Goal: Transaction & Acquisition: Purchase product/service

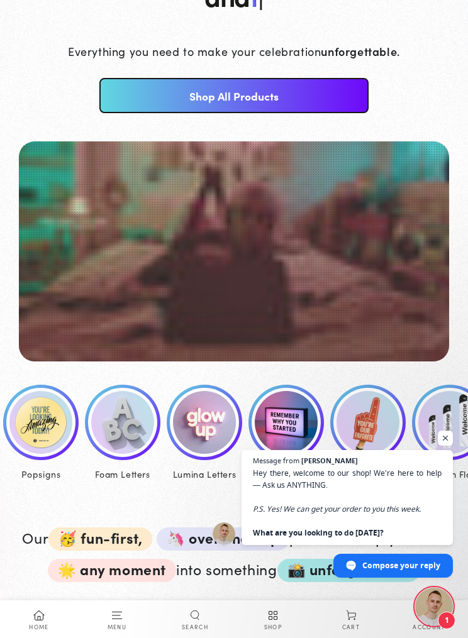
scroll to position [153, 0]
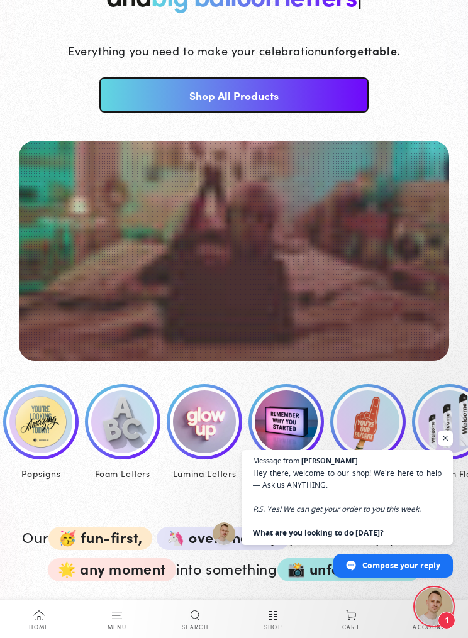
click at [456, 476] on div "Premium Flags" at bounding box center [449, 474] width 75 height 16
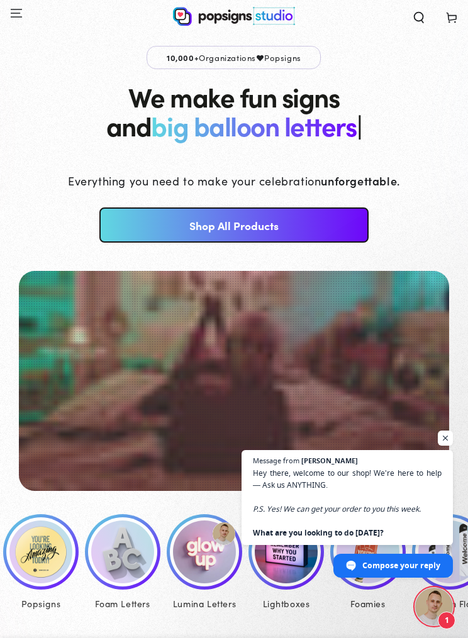
scroll to position [196, 0]
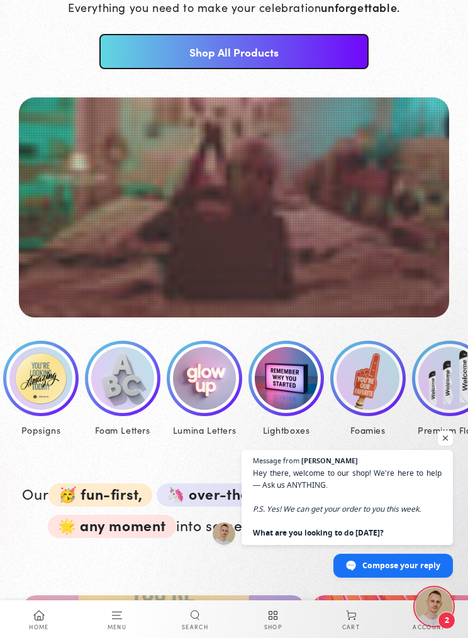
click at [444, 440] on span "Open chat" at bounding box center [444, 437] width 15 height 15
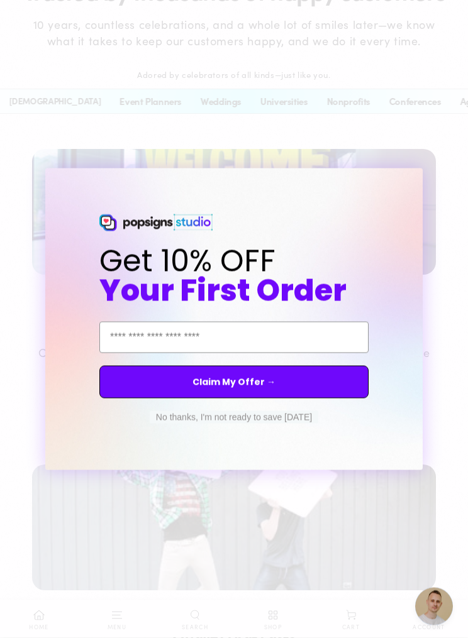
scroll to position [1549, 0]
click at [193, 424] on button "No thanks, I'm not ready to save today" at bounding box center [234, 417] width 168 height 13
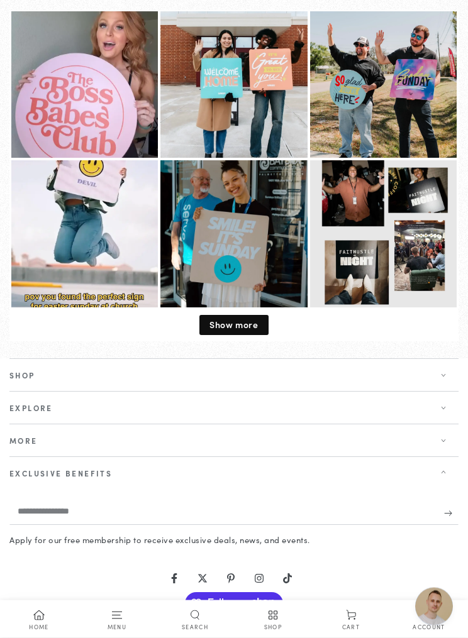
scroll to position [4011, 0]
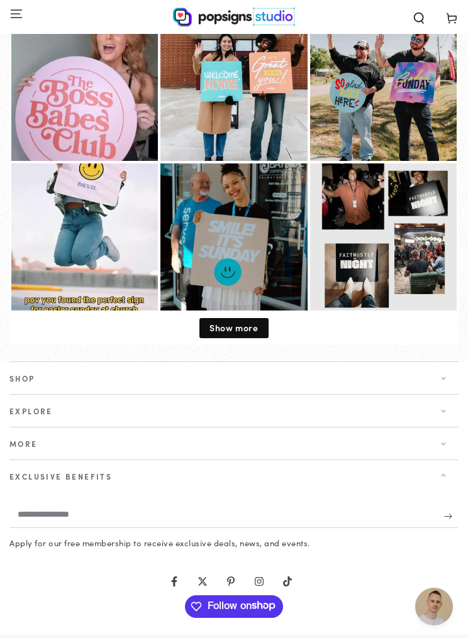
click at [244, 324] on span "Show more" at bounding box center [233, 327] width 48 height 13
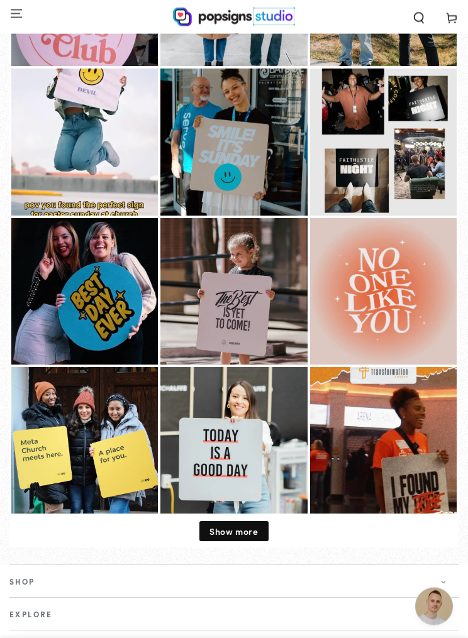
scroll to position [4105, 0]
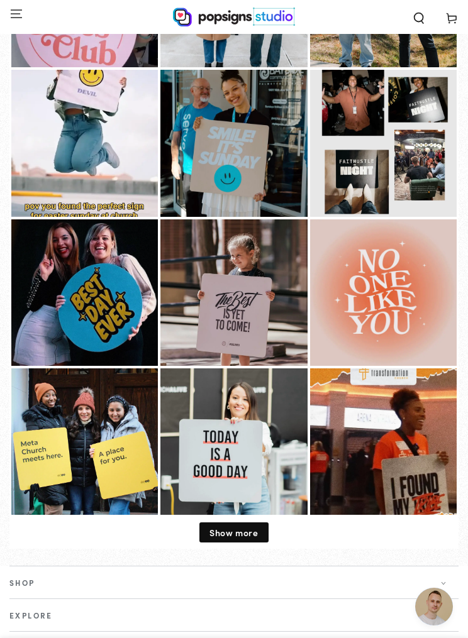
click at [243, 526] on span "Show more" at bounding box center [233, 532] width 48 height 13
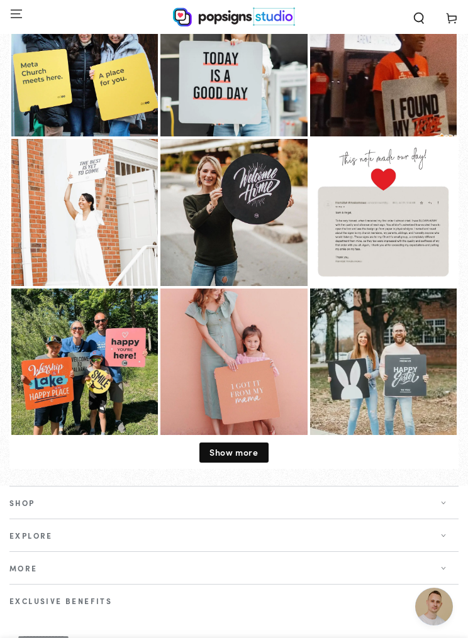
scroll to position [4473, 0]
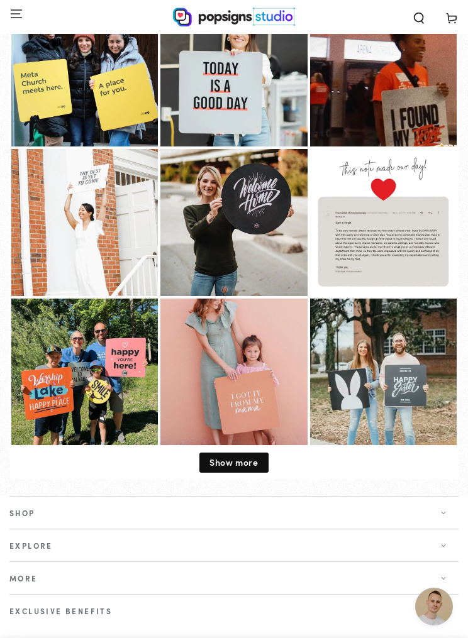
click at [241, 456] on span "Show more" at bounding box center [233, 462] width 48 height 13
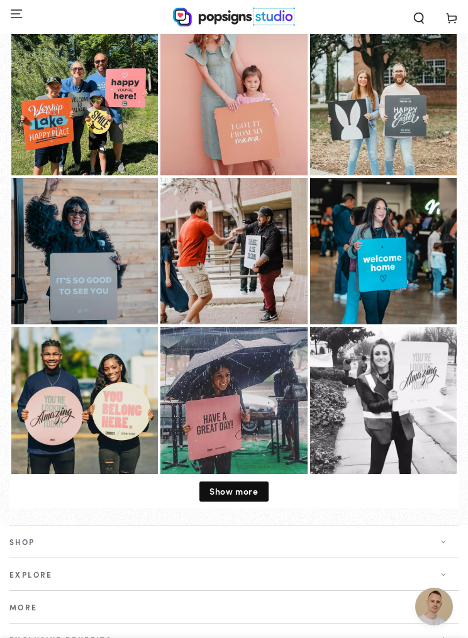
scroll to position [4742, 0]
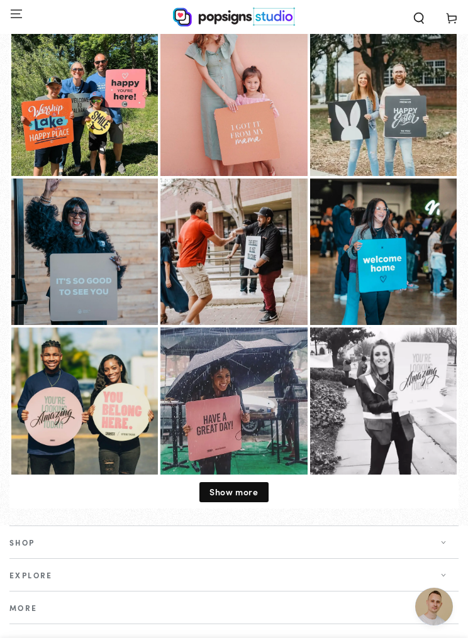
click at [239, 485] on span "Show more" at bounding box center [233, 491] width 48 height 13
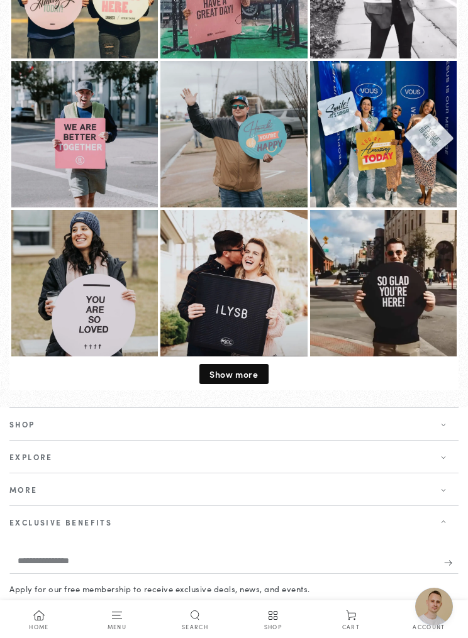
scroll to position [5169, 0]
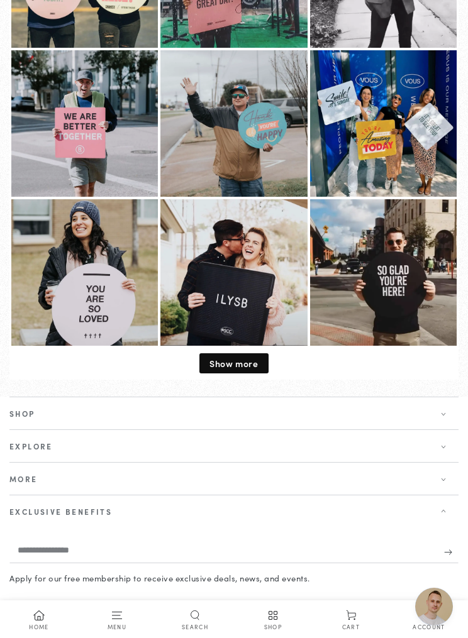
click at [244, 357] on span "Show more" at bounding box center [233, 363] width 48 height 13
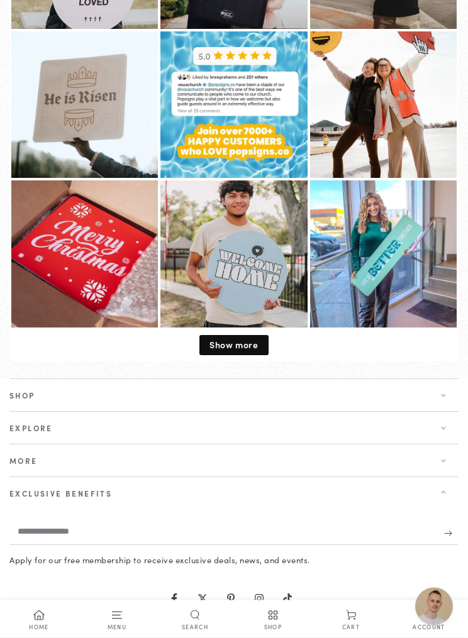
scroll to position [5490, 0]
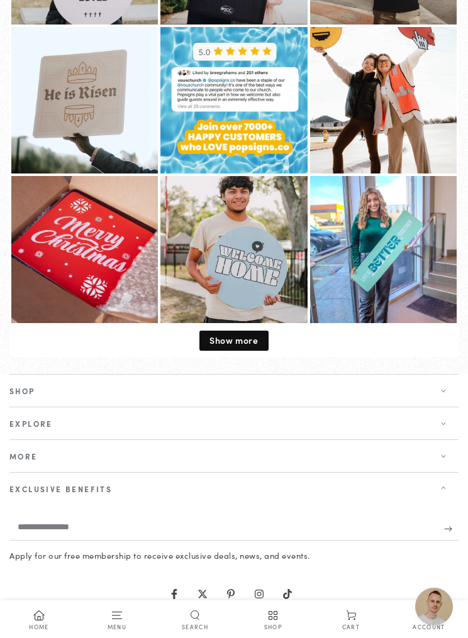
click at [243, 336] on span "Show more" at bounding box center [233, 340] width 48 height 13
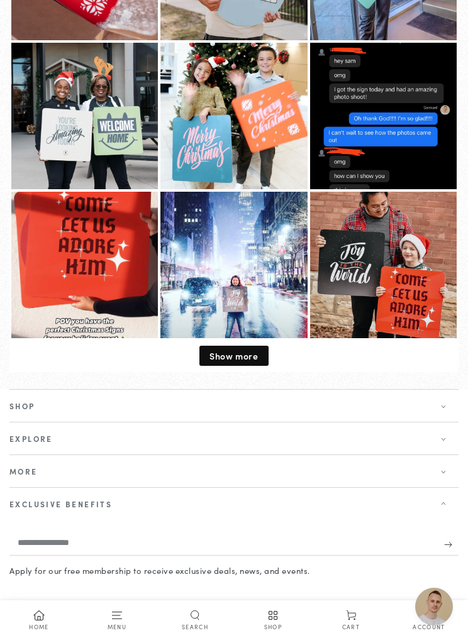
scroll to position [5772, 0]
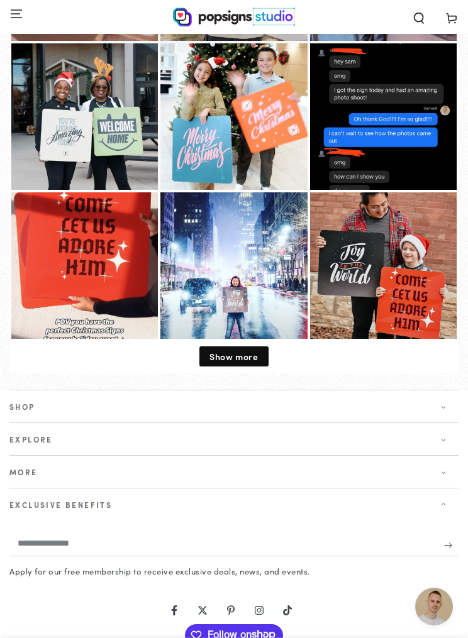
click at [232, 352] on span "Show more" at bounding box center [233, 356] width 48 height 13
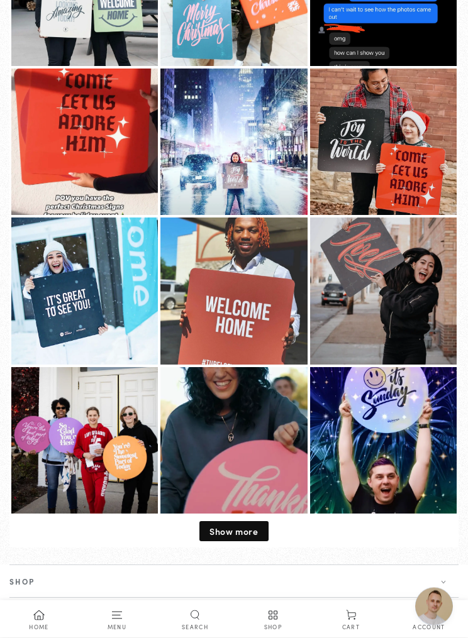
scroll to position [5896, 0]
click at [236, 525] on span "Show more" at bounding box center [233, 531] width 48 height 13
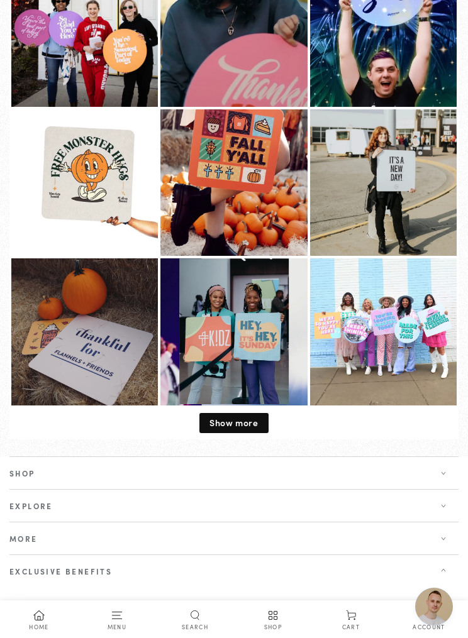
scroll to position [6302, 0]
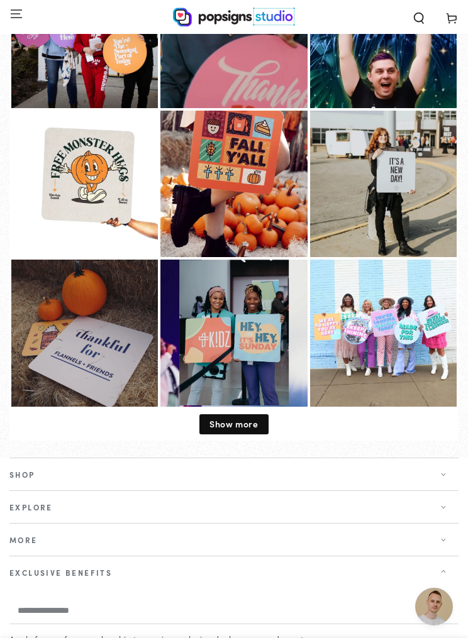
click at [233, 421] on span "Show more" at bounding box center [233, 423] width 48 height 13
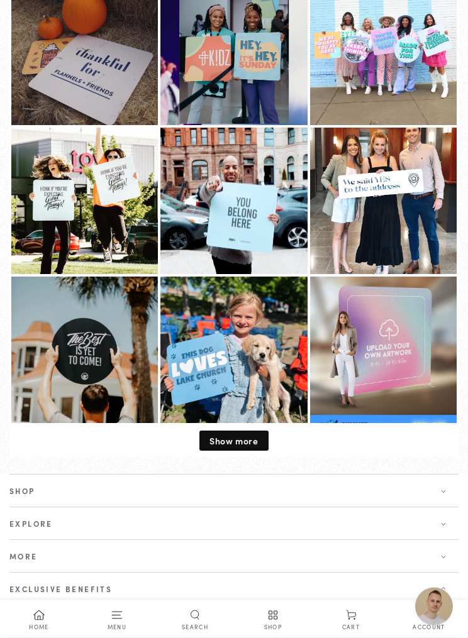
scroll to position [6586, 0]
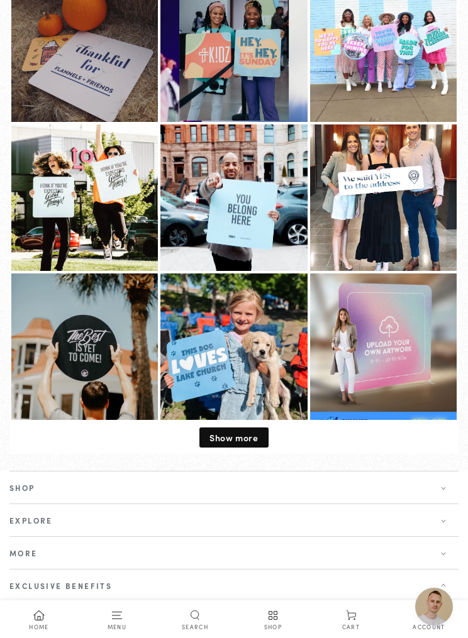
click at [236, 431] on span "Show more" at bounding box center [233, 437] width 48 height 13
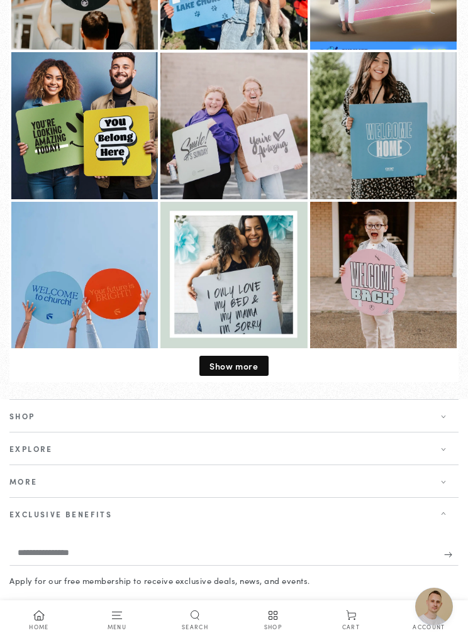
scroll to position [6958, 0]
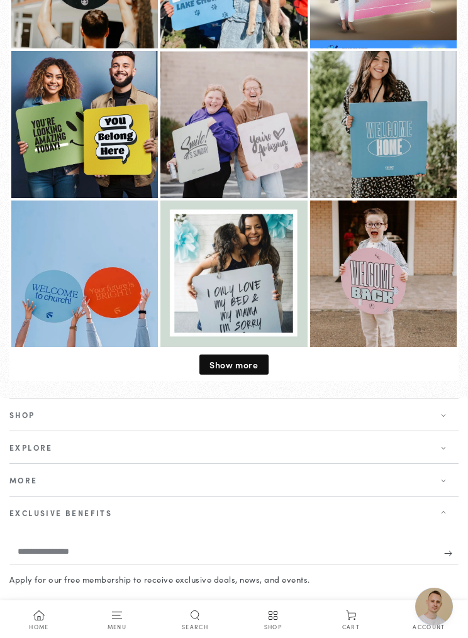
click at [238, 358] on span "Show more" at bounding box center [233, 364] width 48 height 13
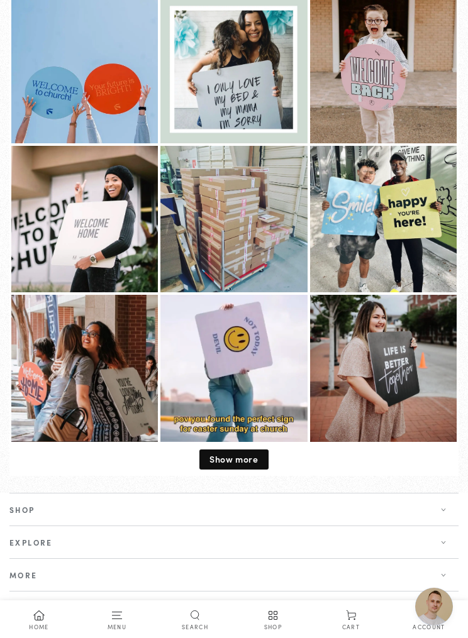
scroll to position [7181, 0]
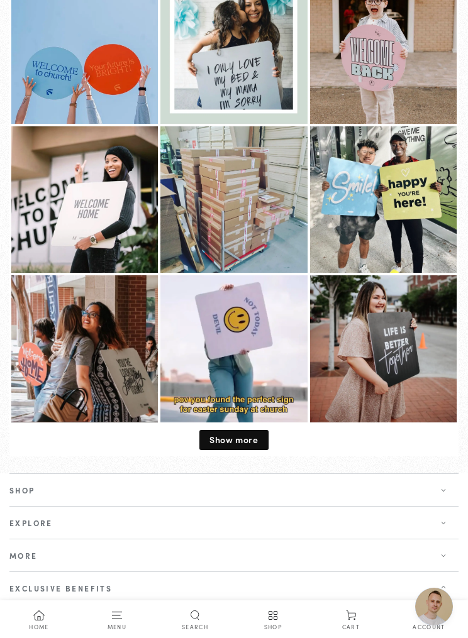
click at [237, 433] on span "Show more" at bounding box center [233, 439] width 48 height 13
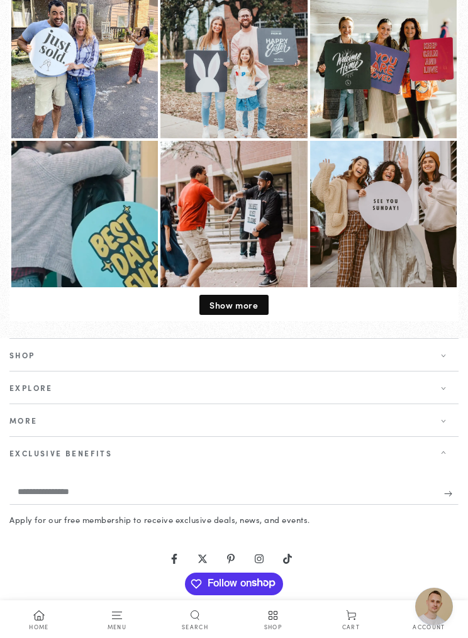
scroll to position [7622, 0]
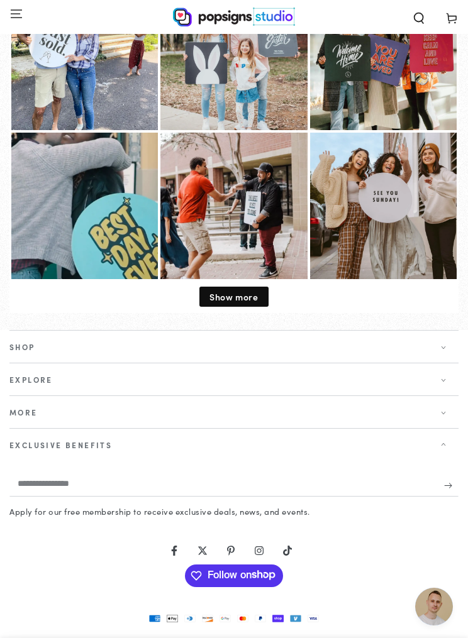
click at [255, 290] on span "Show more" at bounding box center [233, 296] width 48 height 13
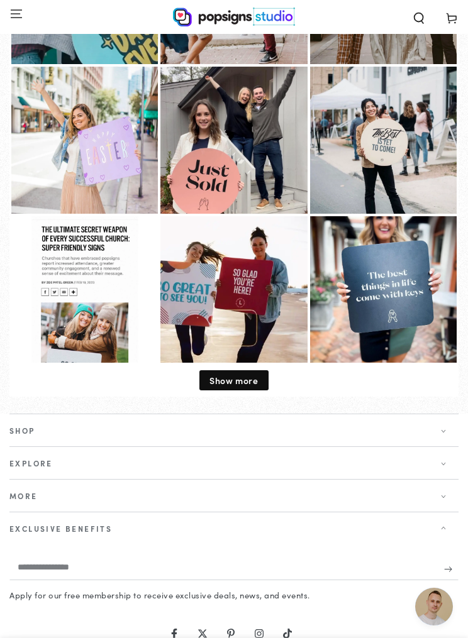
scroll to position [7829, 0]
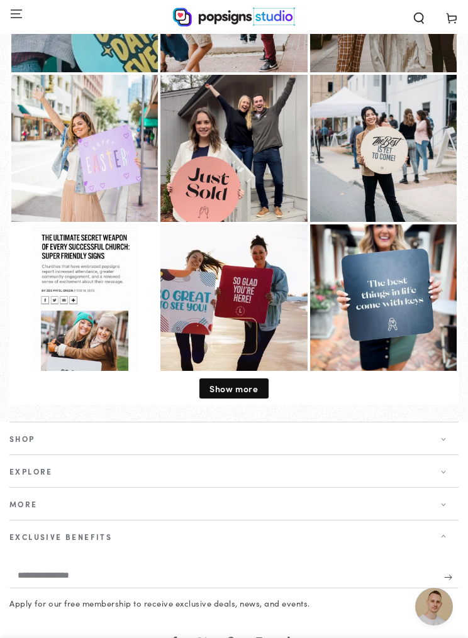
click at [238, 382] on span "Show more" at bounding box center [233, 388] width 48 height 13
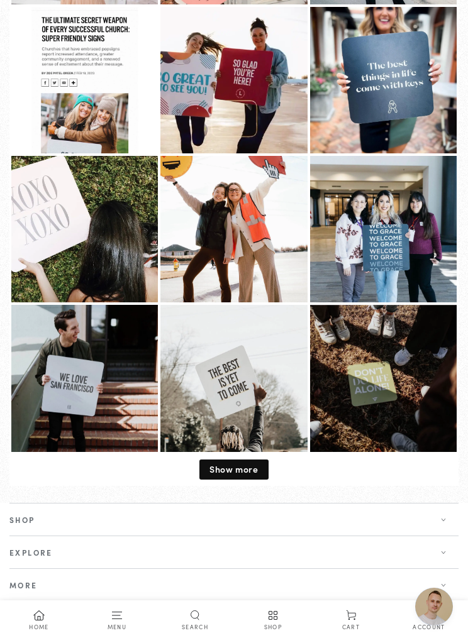
scroll to position [8047, 0]
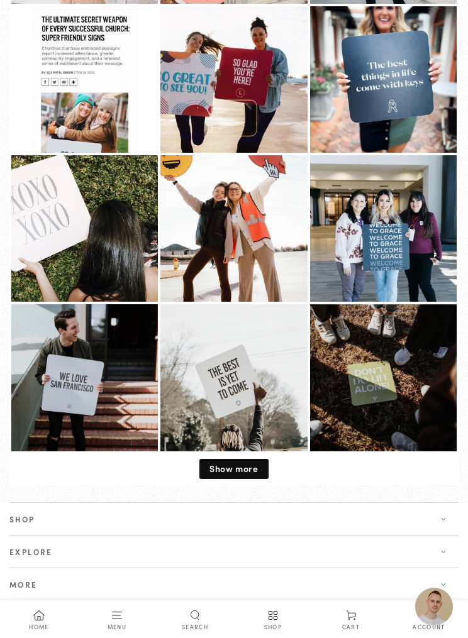
click at [238, 462] on span "Show more" at bounding box center [233, 468] width 48 height 13
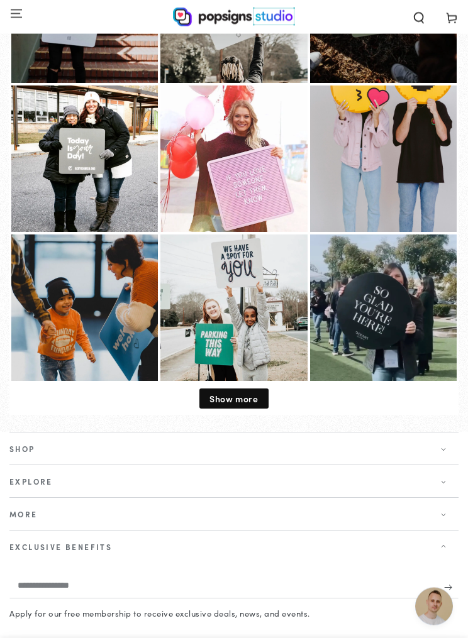
scroll to position [8411, 0]
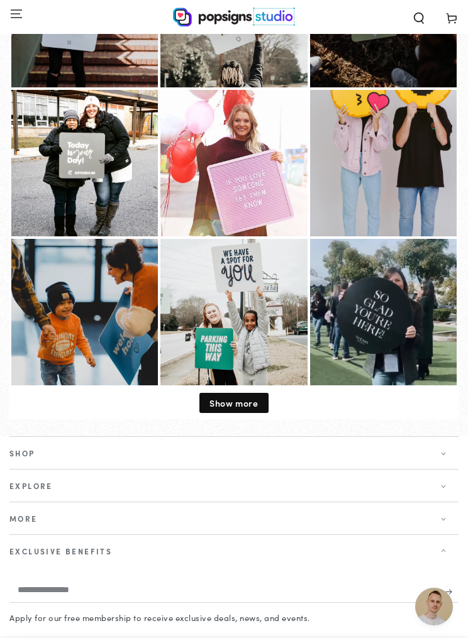
click at [238, 397] on span "Show more" at bounding box center [233, 403] width 48 height 13
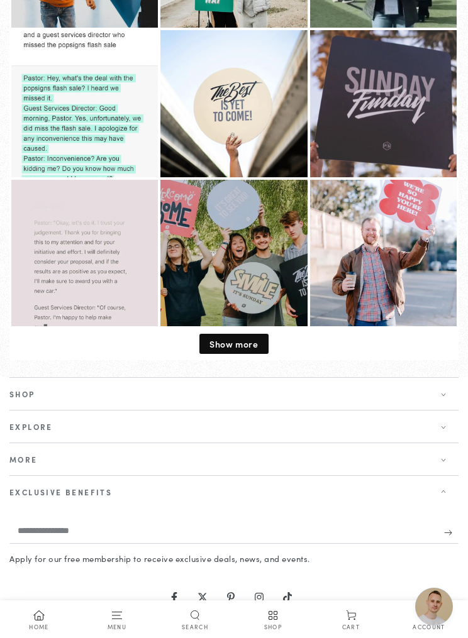
scroll to position [8769, 0]
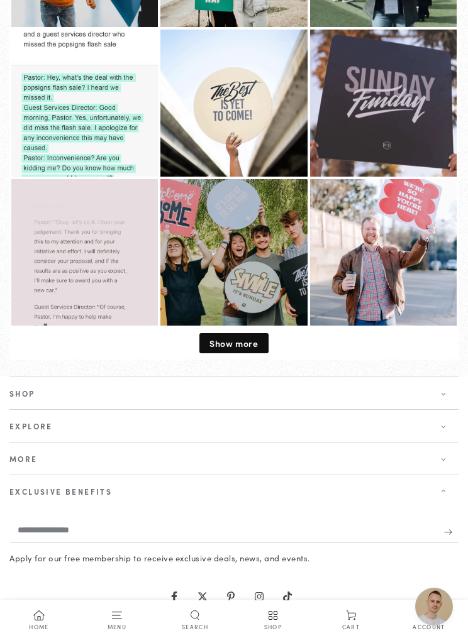
click at [229, 333] on div "Show more" at bounding box center [233, 343] width 69 height 20
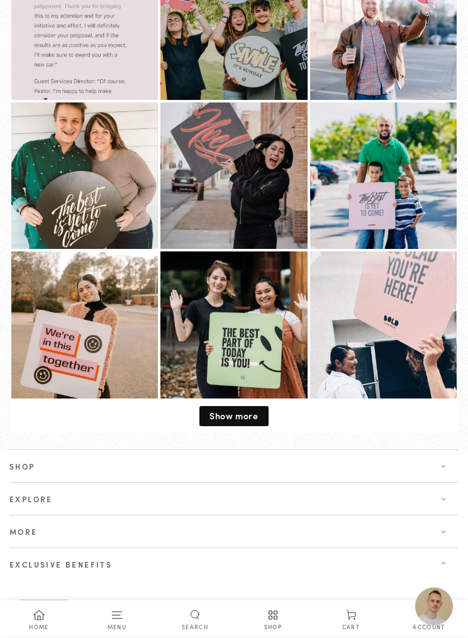
scroll to position [9011, 0]
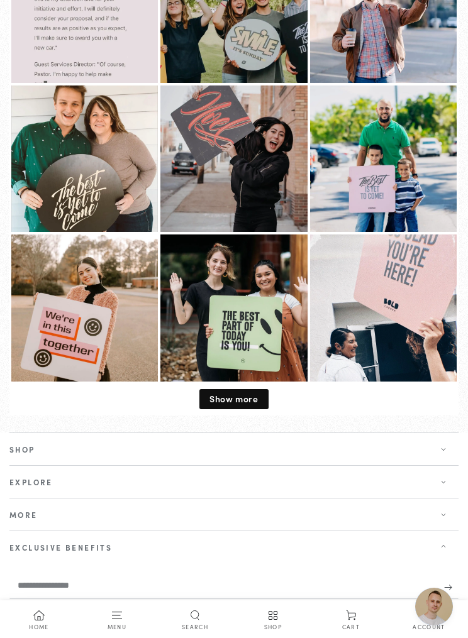
click at [233, 392] on span "Show more" at bounding box center [233, 398] width 48 height 13
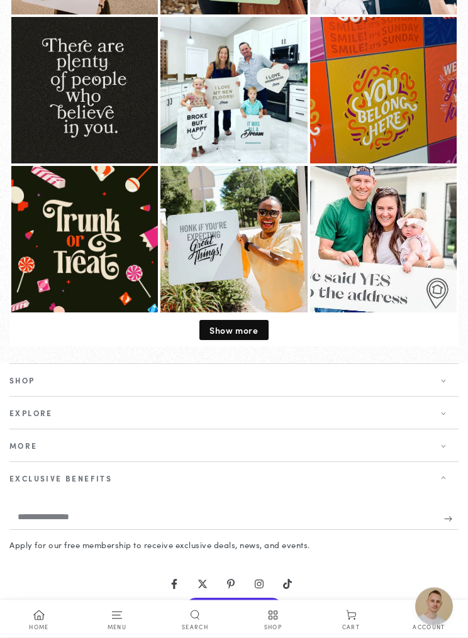
scroll to position [9409, 0]
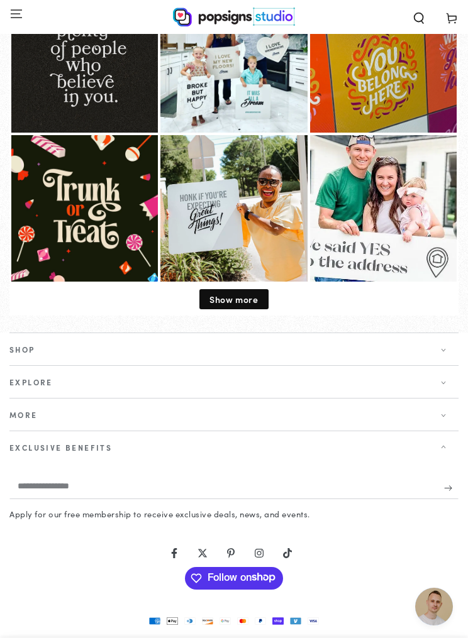
click at [237, 293] on span "Show more" at bounding box center [233, 299] width 48 height 13
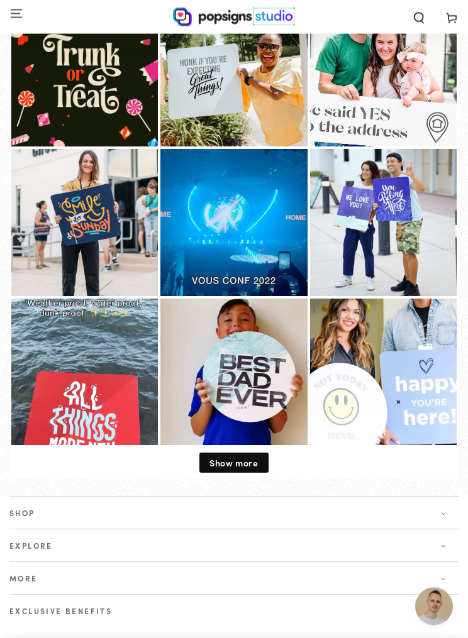
scroll to position [9544, 0]
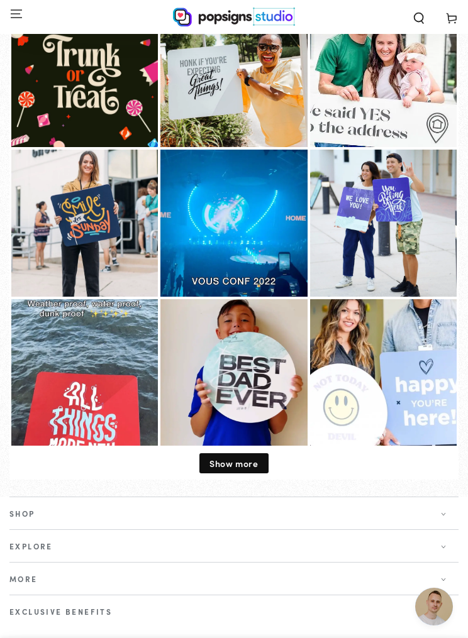
click at [237, 457] on span "Show more" at bounding box center [233, 463] width 48 height 13
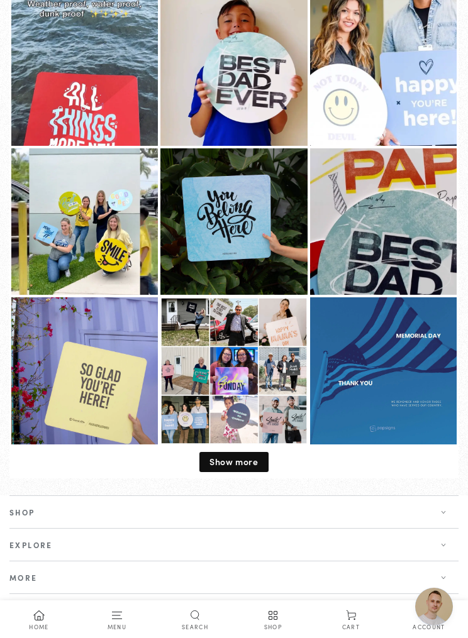
scroll to position [9845, 0]
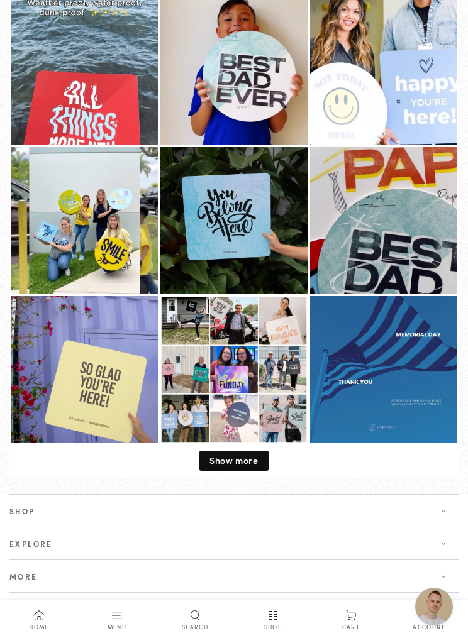
click at [233, 454] on span "Show more" at bounding box center [233, 460] width 48 height 13
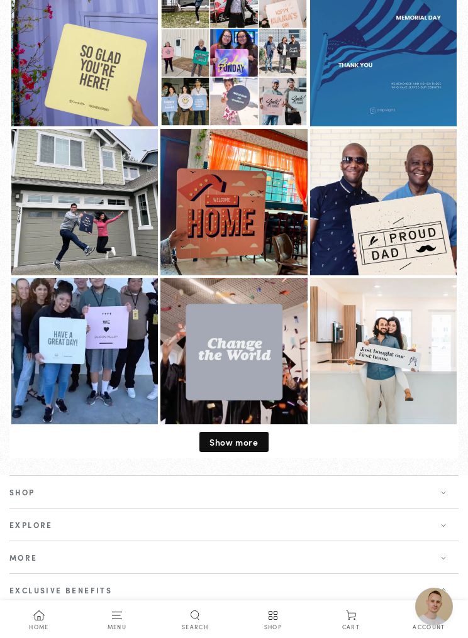
scroll to position [10126, 0]
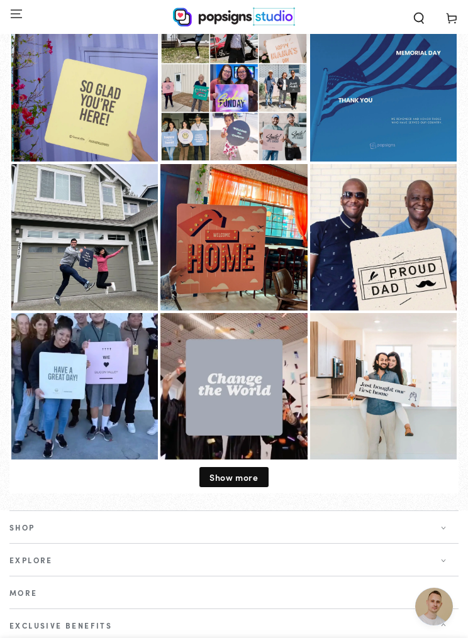
click at [239, 471] on span "Show more" at bounding box center [233, 477] width 48 height 13
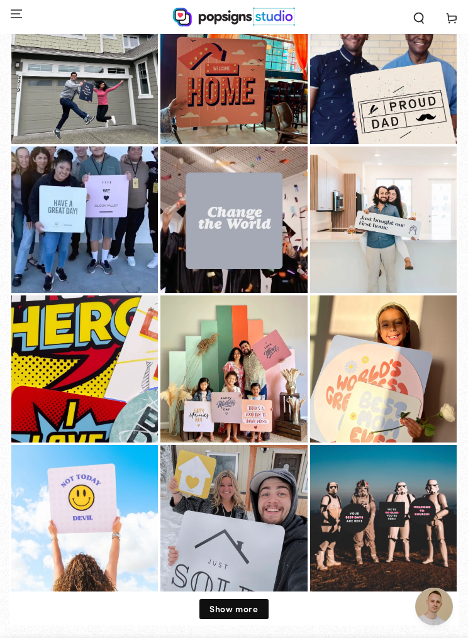
scroll to position [10284, 0]
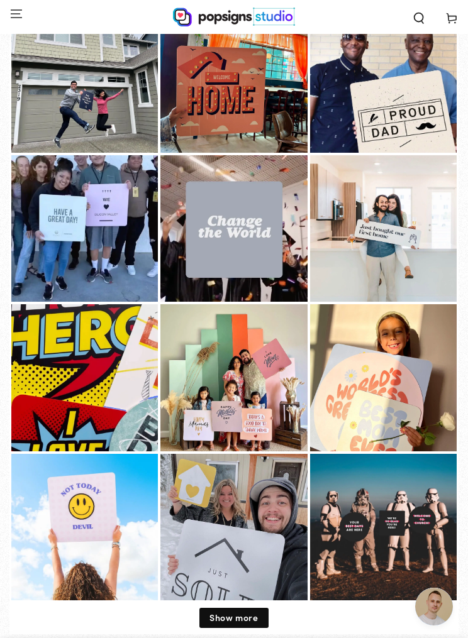
click at [223, 611] on span "Show more" at bounding box center [233, 617] width 48 height 13
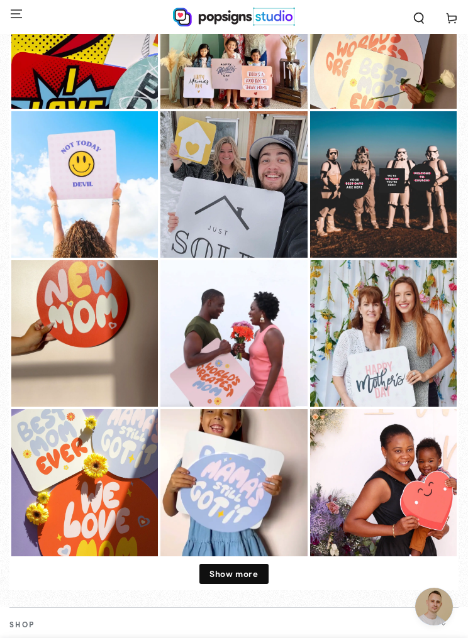
scroll to position [10689, 0]
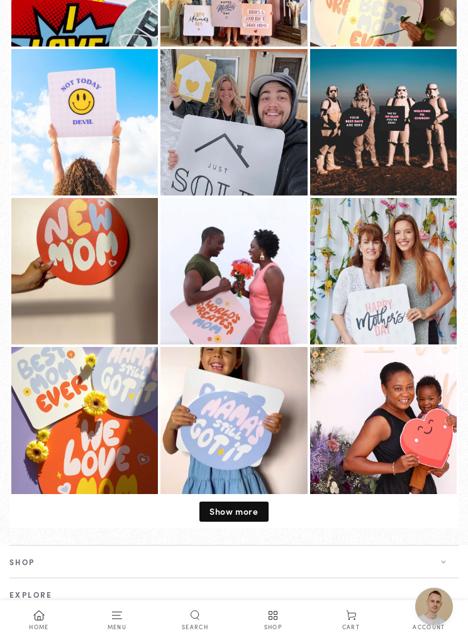
click at [238, 509] on div "Show more" at bounding box center [233, 511] width 449 height 33
click at [235, 505] on span "Show more" at bounding box center [233, 511] width 48 height 13
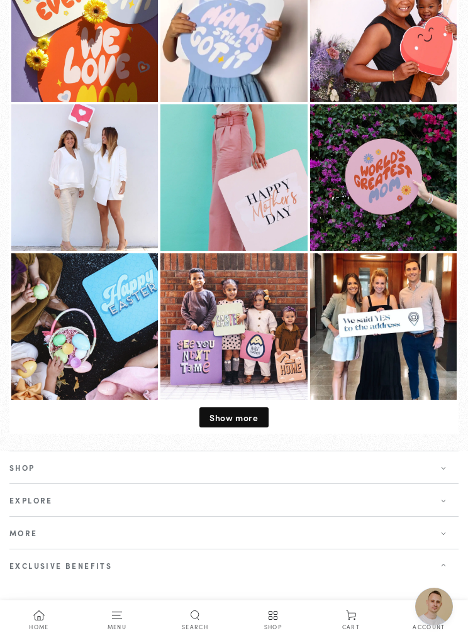
scroll to position [11053, 0]
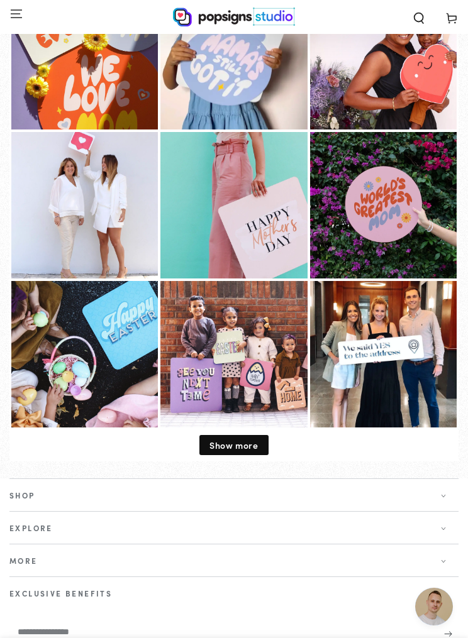
click at [234, 439] on span "Show more" at bounding box center [233, 445] width 48 height 13
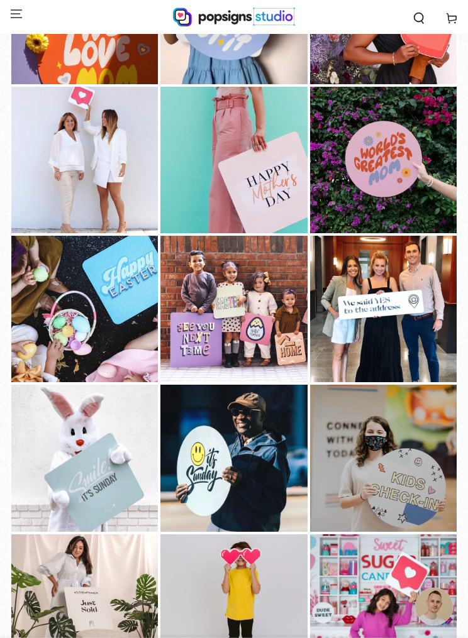
scroll to position [11107, 0]
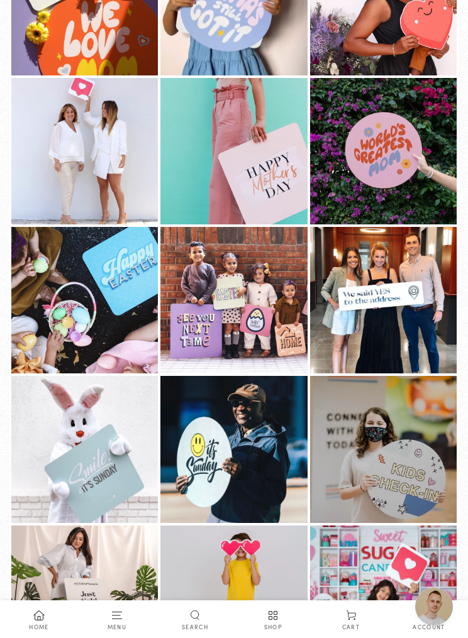
click at [94, 450] on img at bounding box center [84, 449] width 146 height 146
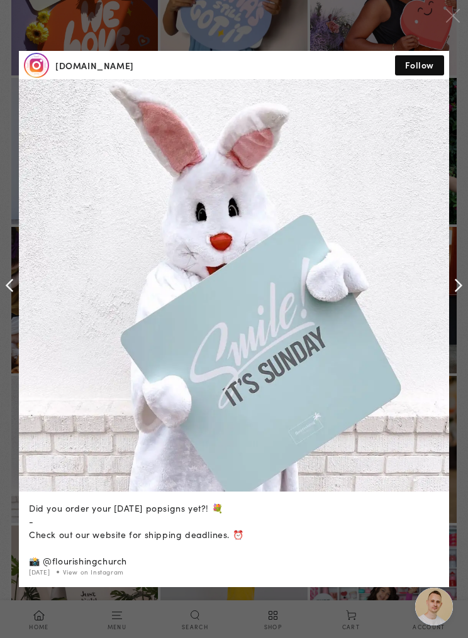
click at [424, 71] on span "Follow" at bounding box center [419, 64] width 29 height 13
click at [159, 36] on div "popsigns.co Follow Did you order your Easter popsigns yet?! 💐⁠ -⁠ Check out our…" at bounding box center [234, 319] width 468 height 638
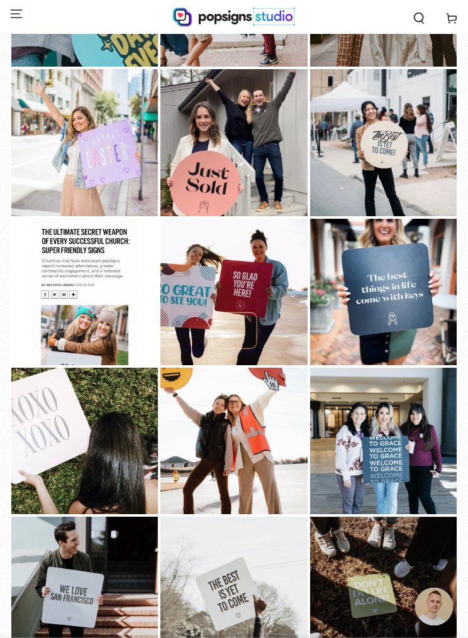
scroll to position [7810, 0]
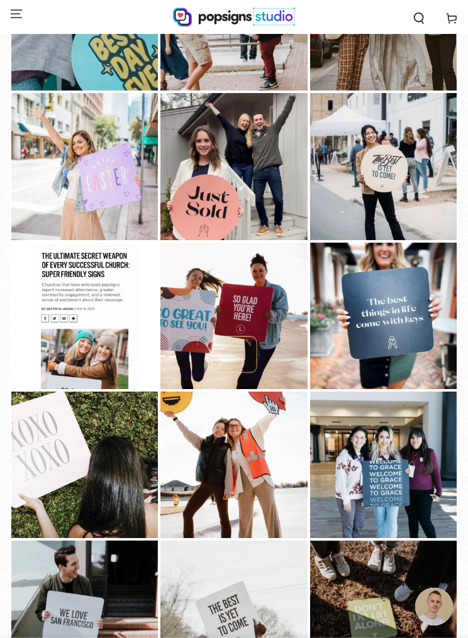
click at [227, 15] on img at bounding box center [234, 17] width 122 height 19
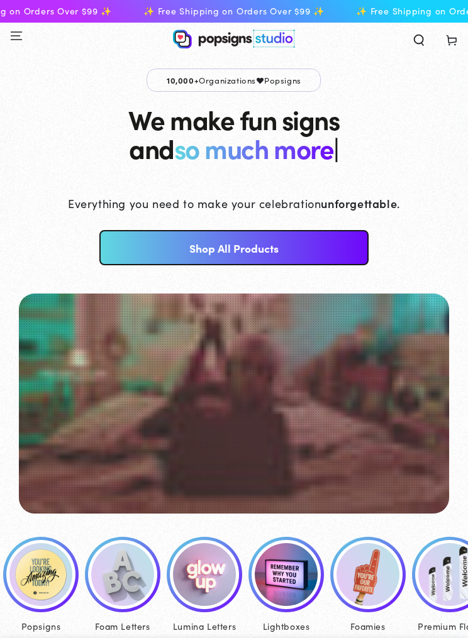
scroll to position [0, 23]
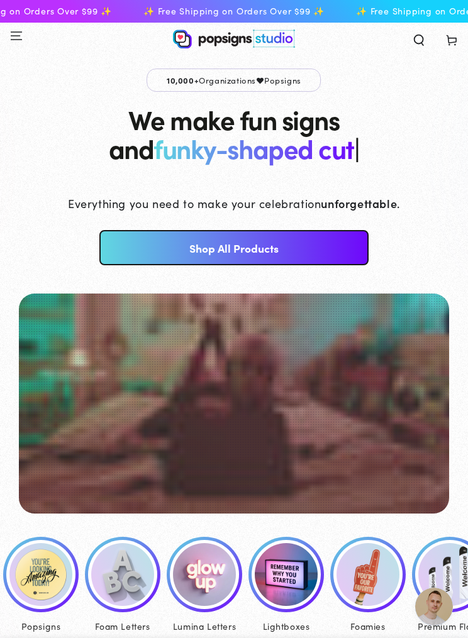
click at [9, 42] on span "Menu" at bounding box center [16, 38] width 33 height 21
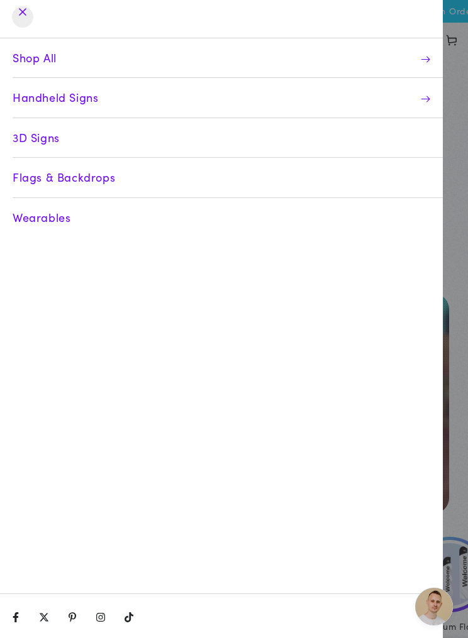
click at [26, 18] on drawer-close-button at bounding box center [22, 16] width 33 height 21
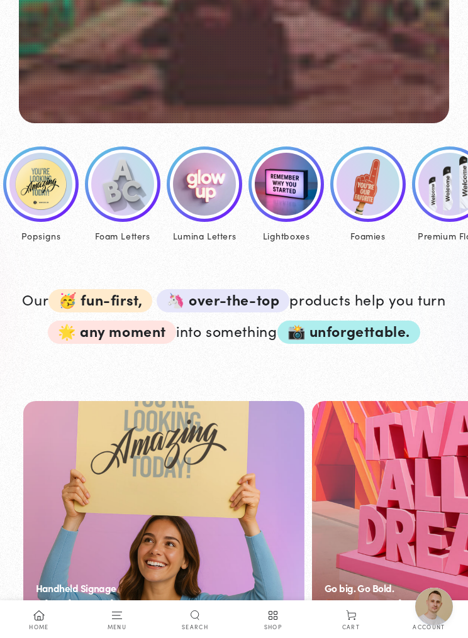
scroll to position [400, 0]
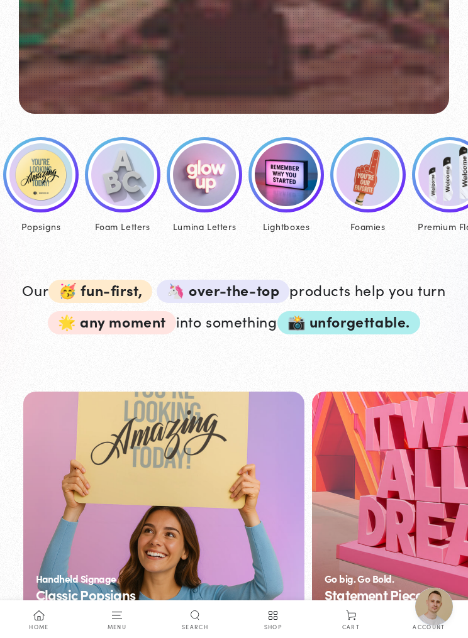
click at [43, 175] on img at bounding box center [40, 174] width 63 height 63
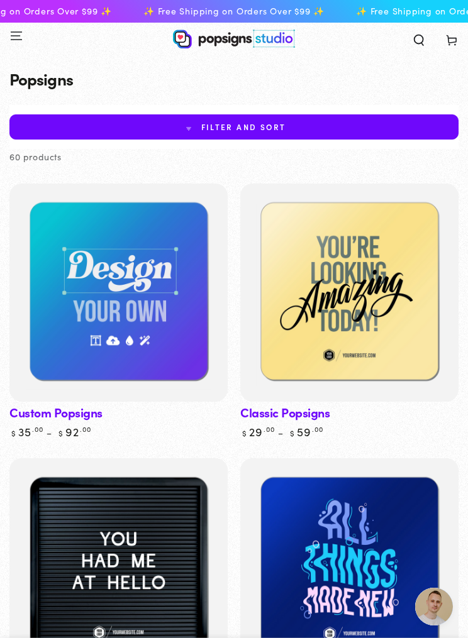
click at [97, 284] on img at bounding box center [118, 293] width 218 height 218
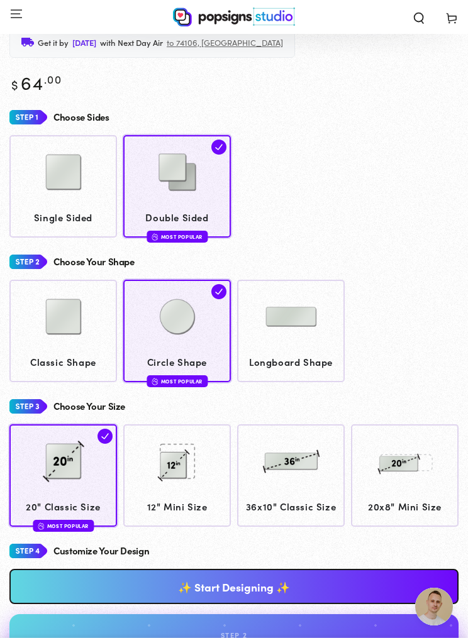
click at [63, 168] on img at bounding box center [63, 172] width 63 height 63
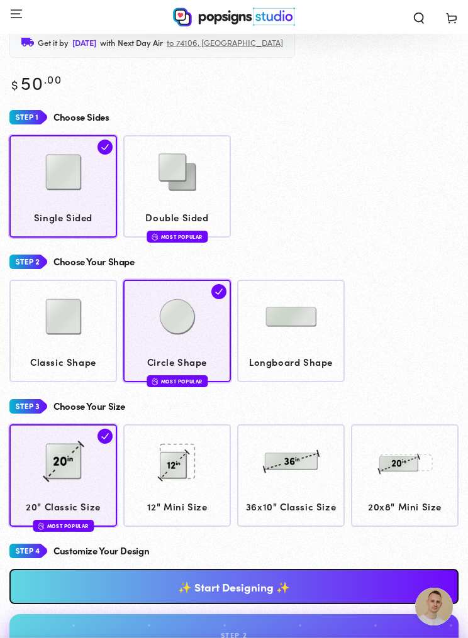
click at [56, 319] on img at bounding box center [63, 316] width 63 height 63
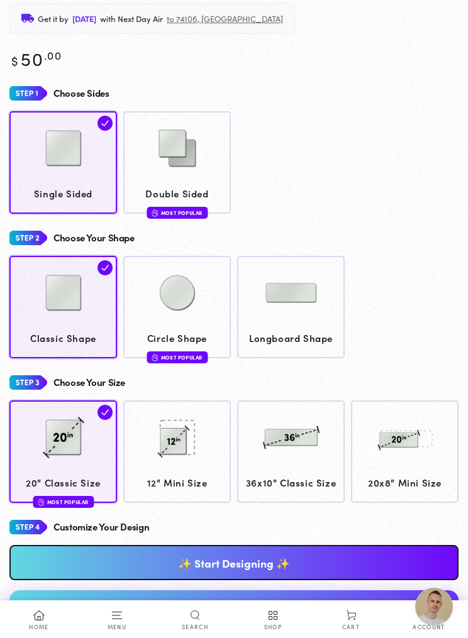
scroll to position [967, 0]
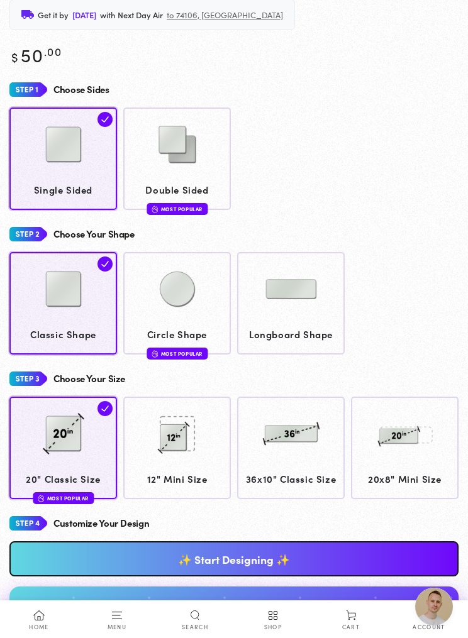
click at [167, 154] on img at bounding box center [177, 144] width 63 height 63
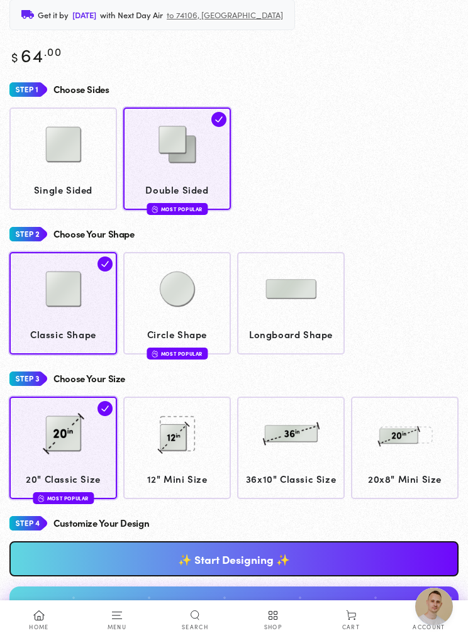
click at [58, 157] on img at bounding box center [63, 144] width 63 height 63
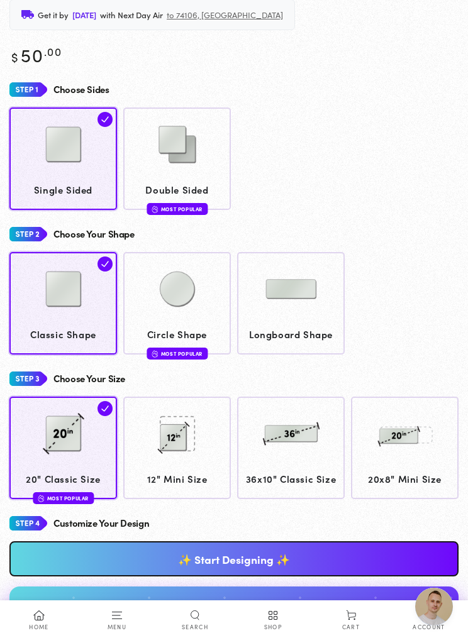
click at [183, 309] on img at bounding box center [177, 289] width 63 height 63
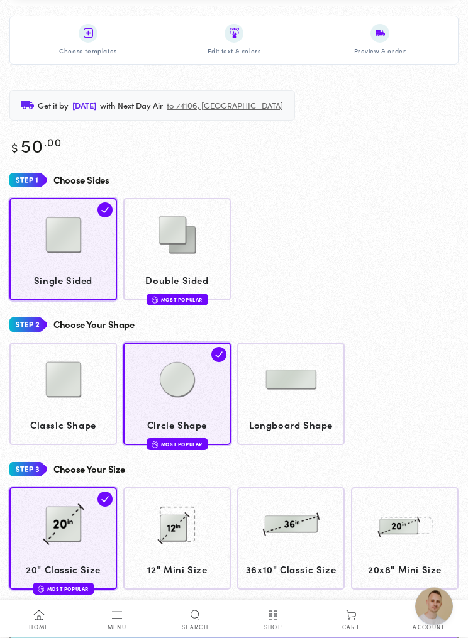
scroll to position [877, 0]
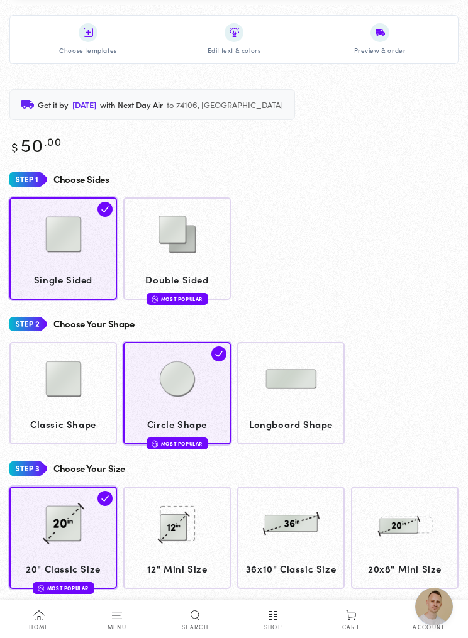
click at [98, 157] on div "Rated 4.1 /5 out of 2,167 Reviews Custom Popsigns Get it by [DATE] with Next Da…" at bounding box center [233, 460] width 449 height 767
click at [98, 162] on div "Rated 4.1 /5 out of 2,167 Reviews Custom Popsigns Get it by Tuesday, Sep 16 wit…" at bounding box center [233, 460] width 449 height 767
click at [56, 379] on img at bounding box center [63, 379] width 63 height 63
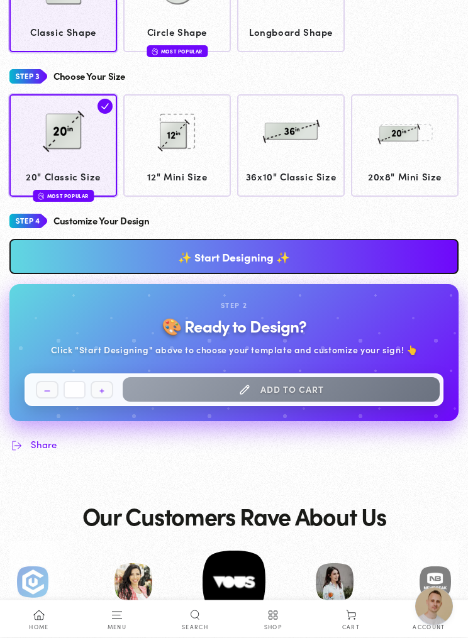
scroll to position [1269, 0]
click at [210, 256] on link "✨ Start Designing ✨" at bounding box center [233, 256] width 449 height 35
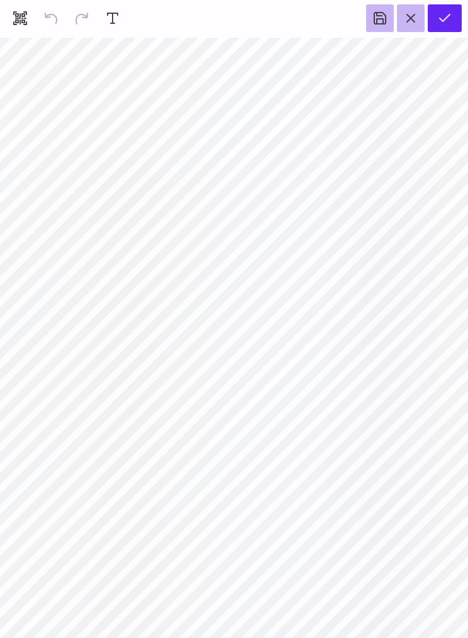
scroll to position [794, 0]
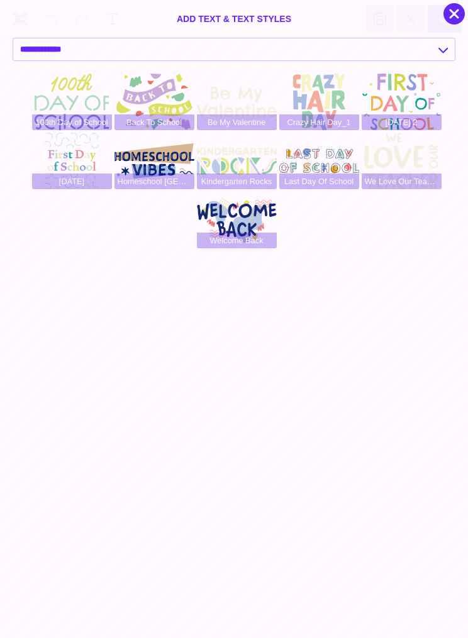
click at [113, 584] on div "100th Day of School Back To School Be My Valentine Crazy Hair Day_1 First Day O…" at bounding box center [238, 359] width 450 height 570
click at [448, 17] on div at bounding box center [453, 13] width 21 height 21
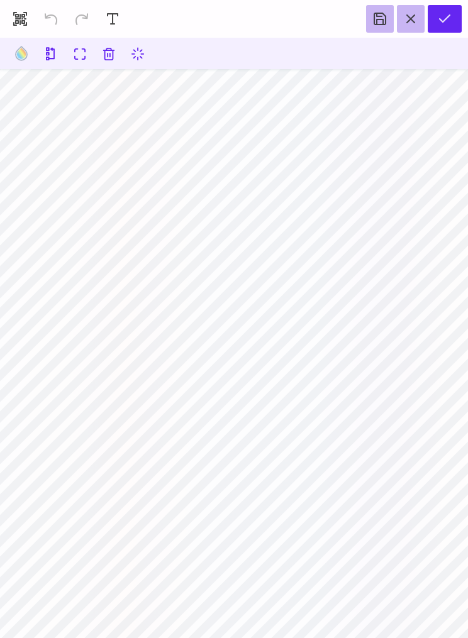
click at [16, 50] on button at bounding box center [21, 53] width 24 height 24
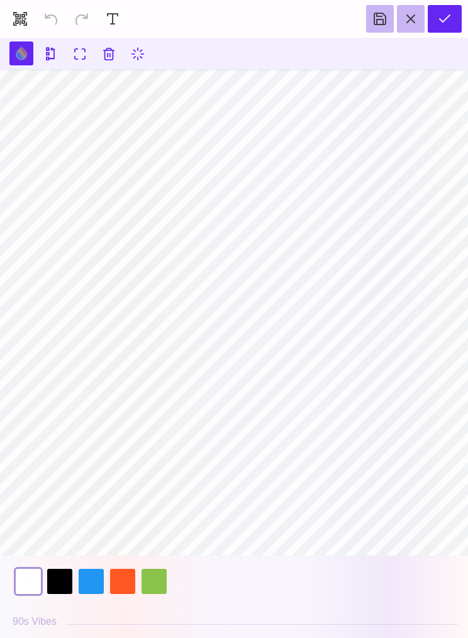
scroll to position [14, 0]
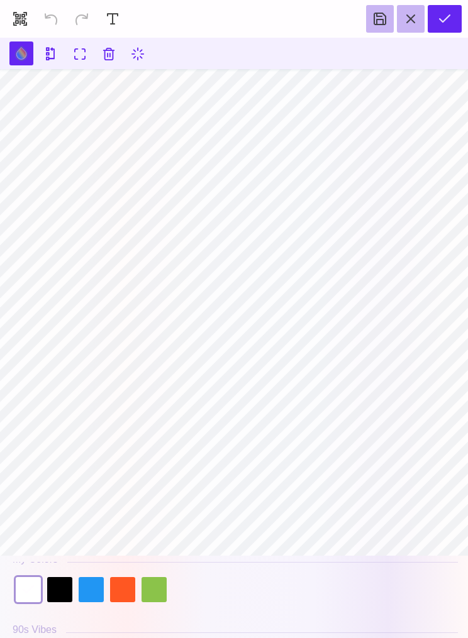
click at [152, 588] on div at bounding box center [153, 589] width 25 height 25
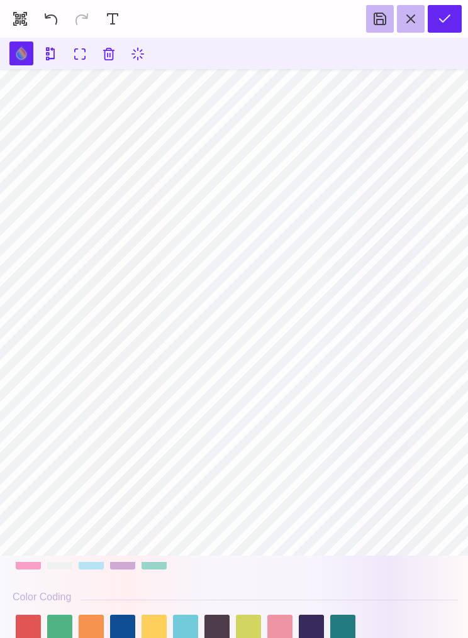
scroll to position [121, 0]
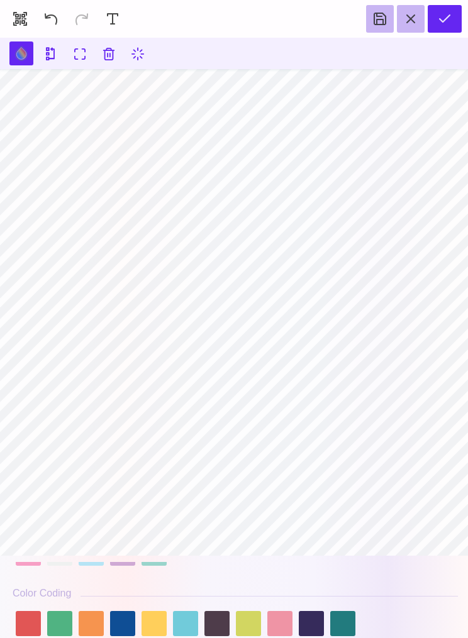
click at [58, 634] on div at bounding box center [59, 623] width 25 height 25
click at [123, 625] on div at bounding box center [122, 623] width 25 height 25
click at [93, 632] on div at bounding box center [91, 623] width 25 height 25
click at [62, 634] on div at bounding box center [59, 623] width 25 height 25
click at [256, 625] on div at bounding box center [248, 623] width 25 height 25
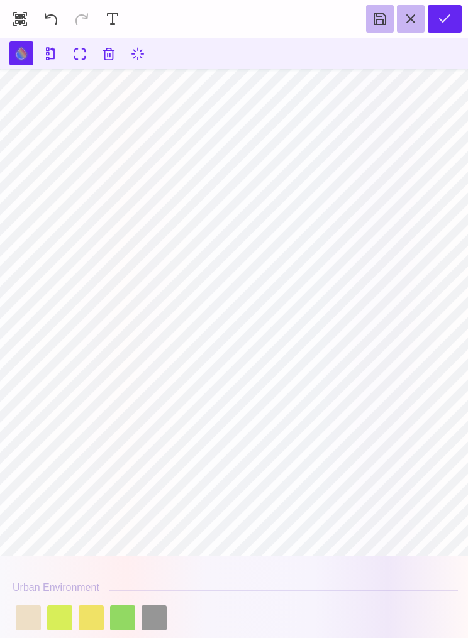
scroll to position [348, 0]
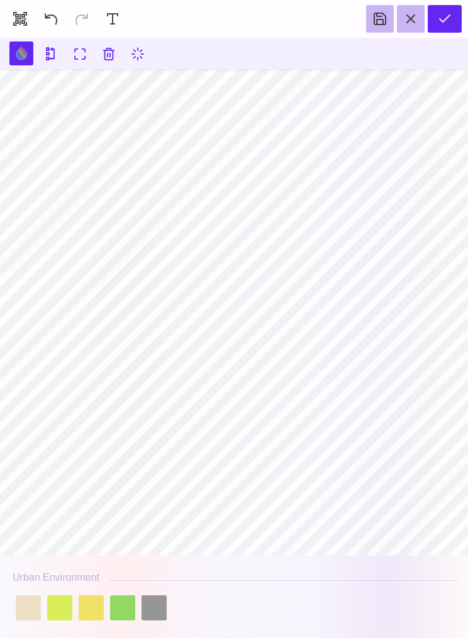
click at [58, 617] on div at bounding box center [59, 607] width 25 height 25
click at [124, 620] on div at bounding box center [122, 607] width 25 height 25
click at [158, 620] on div at bounding box center [153, 607] width 25 height 25
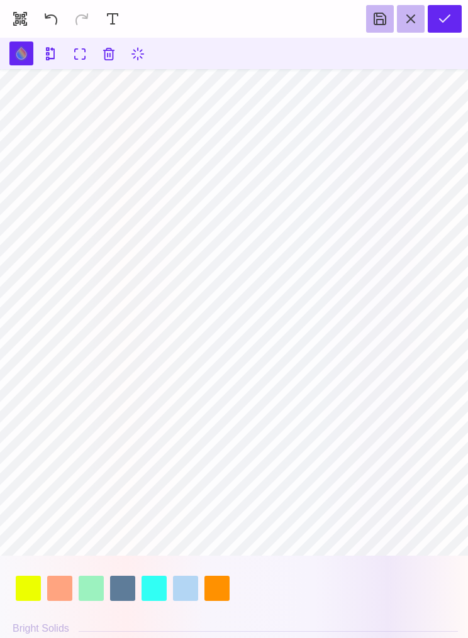
scroll to position [503, 0]
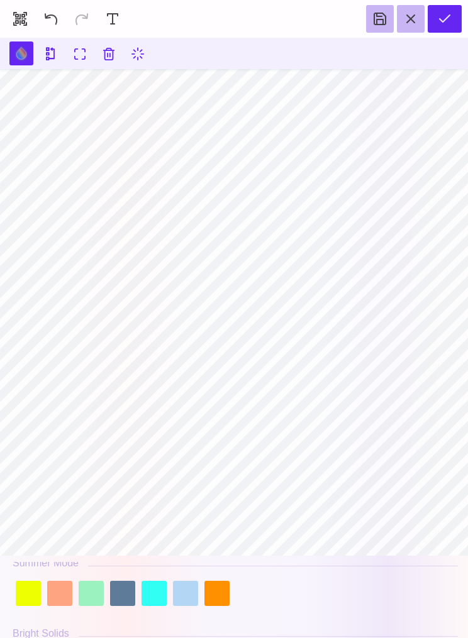
click at [94, 605] on div at bounding box center [91, 593] width 25 height 25
click at [118, 606] on div at bounding box center [122, 593] width 25 height 25
click at [157, 606] on div at bounding box center [153, 593] width 25 height 25
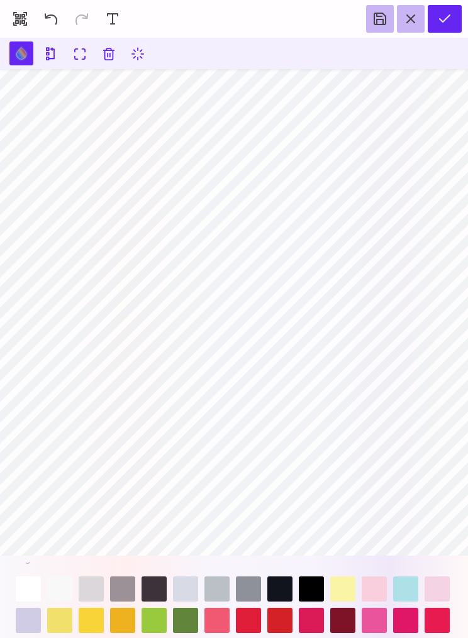
scroll to position [1512, 0]
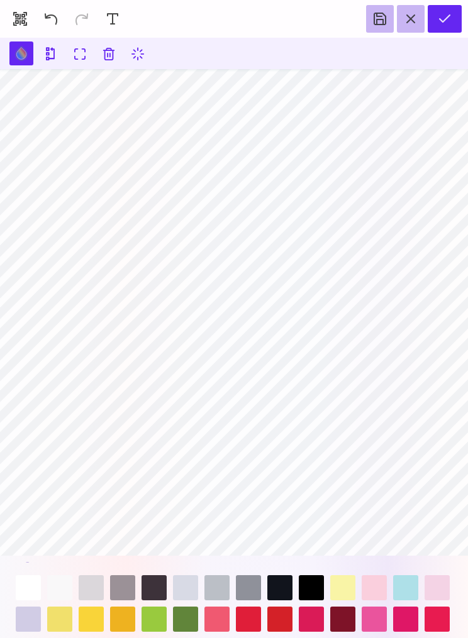
click at [409, 19] on button at bounding box center [411, 19] width 28 height 28
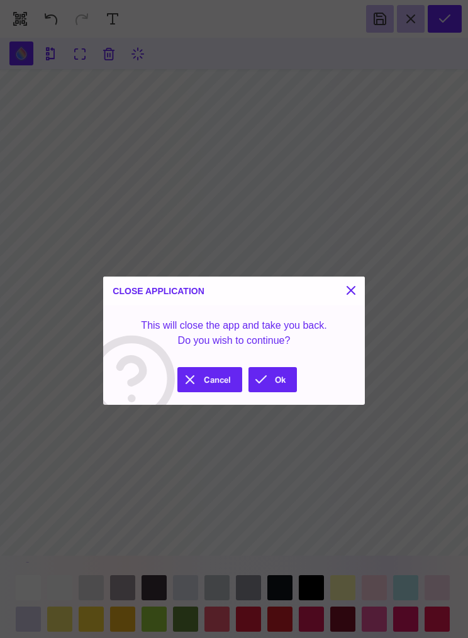
click at [283, 377] on button "Ok" at bounding box center [272, 379] width 48 height 25
